Goal: Transaction & Acquisition: Register for event/course

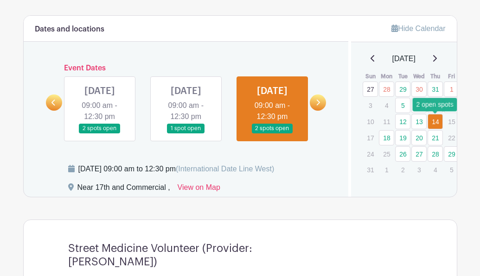
scroll to position [404, 0]
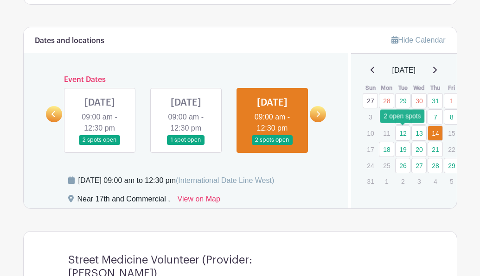
click at [402, 138] on link "12" at bounding box center [402, 133] width 15 height 15
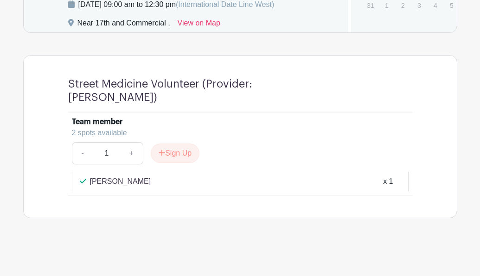
scroll to position [605, 0]
click at [174, 156] on button "Sign Up" at bounding box center [175, 153] width 49 height 19
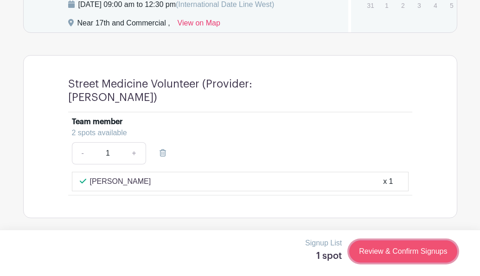
click at [392, 250] on link "Review & Confirm Signups" at bounding box center [403, 252] width 108 height 22
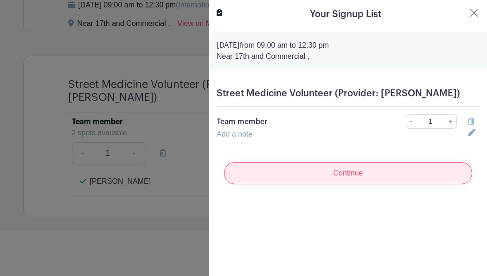
click at [366, 184] on input "Continue" at bounding box center [348, 173] width 248 height 22
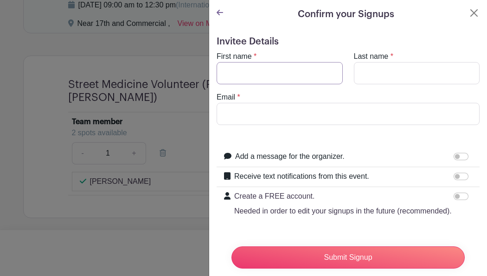
click at [292, 68] on input "First name" at bounding box center [279, 73] width 126 height 22
type input "[PERSON_NAME]"
click at [394, 79] on input "Last name" at bounding box center [417, 73] width 126 height 22
type input "[PERSON_NAME]"
click at [322, 109] on input "Email" at bounding box center [347, 114] width 263 height 22
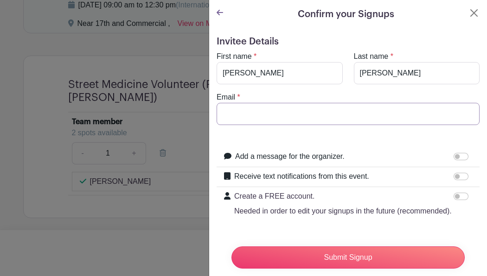
type input "[EMAIL_ADDRESS][DOMAIN_NAME]"
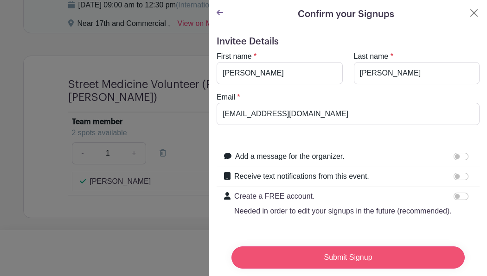
click at [355, 252] on input "Submit Signup" at bounding box center [347, 258] width 233 height 22
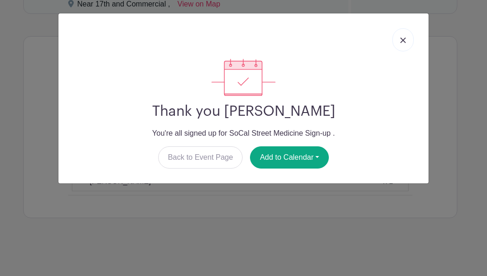
click at [404, 42] on img at bounding box center [403, 41] width 6 height 6
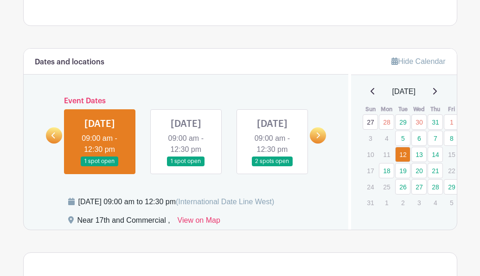
scroll to position [384, 0]
